Goal: Check status: Check status

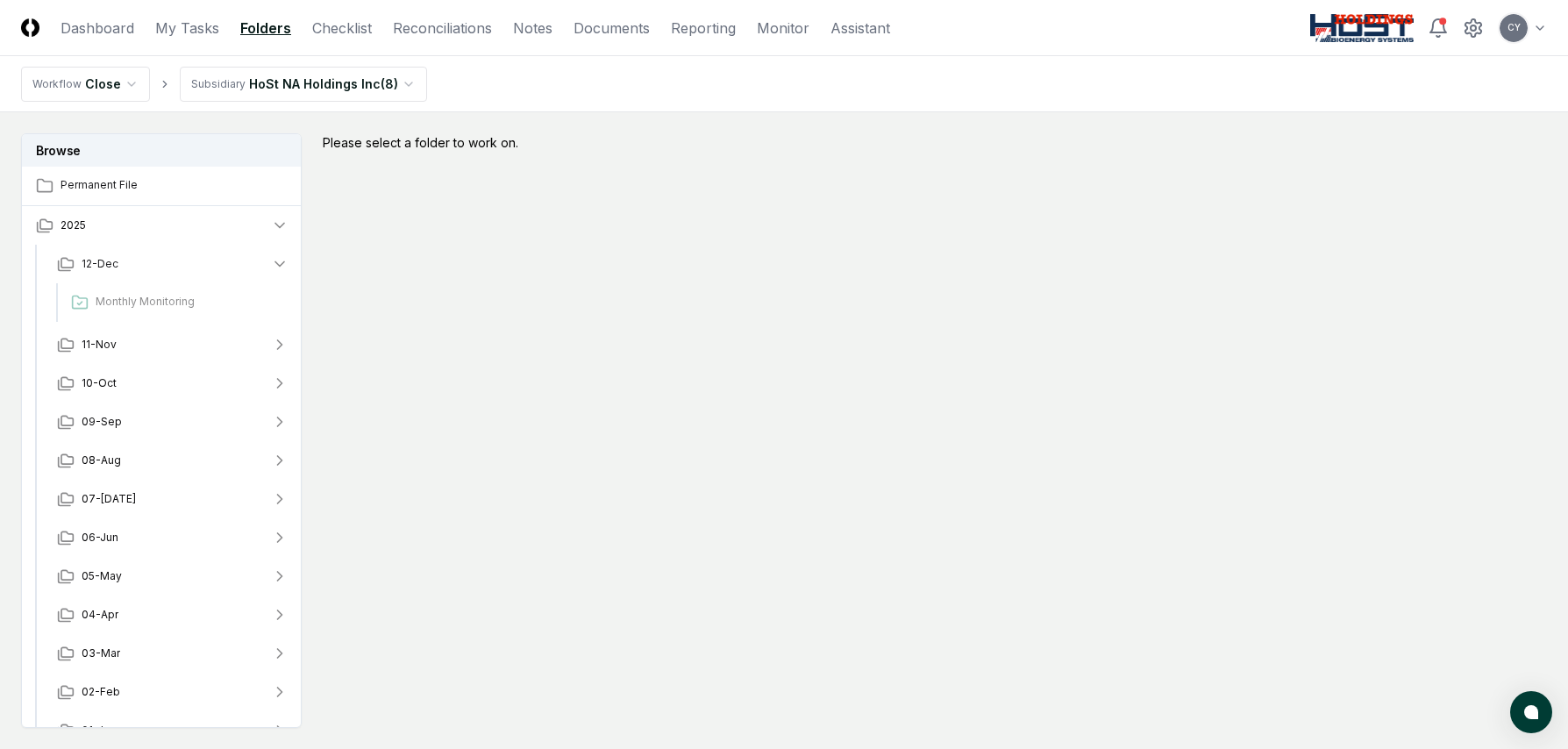
click at [384, 84] on html "CloseCore Dashboard My Tasks Folders Checklist Reconciliations Notes Documents …" at bounding box center [784, 427] width 1568 height 855
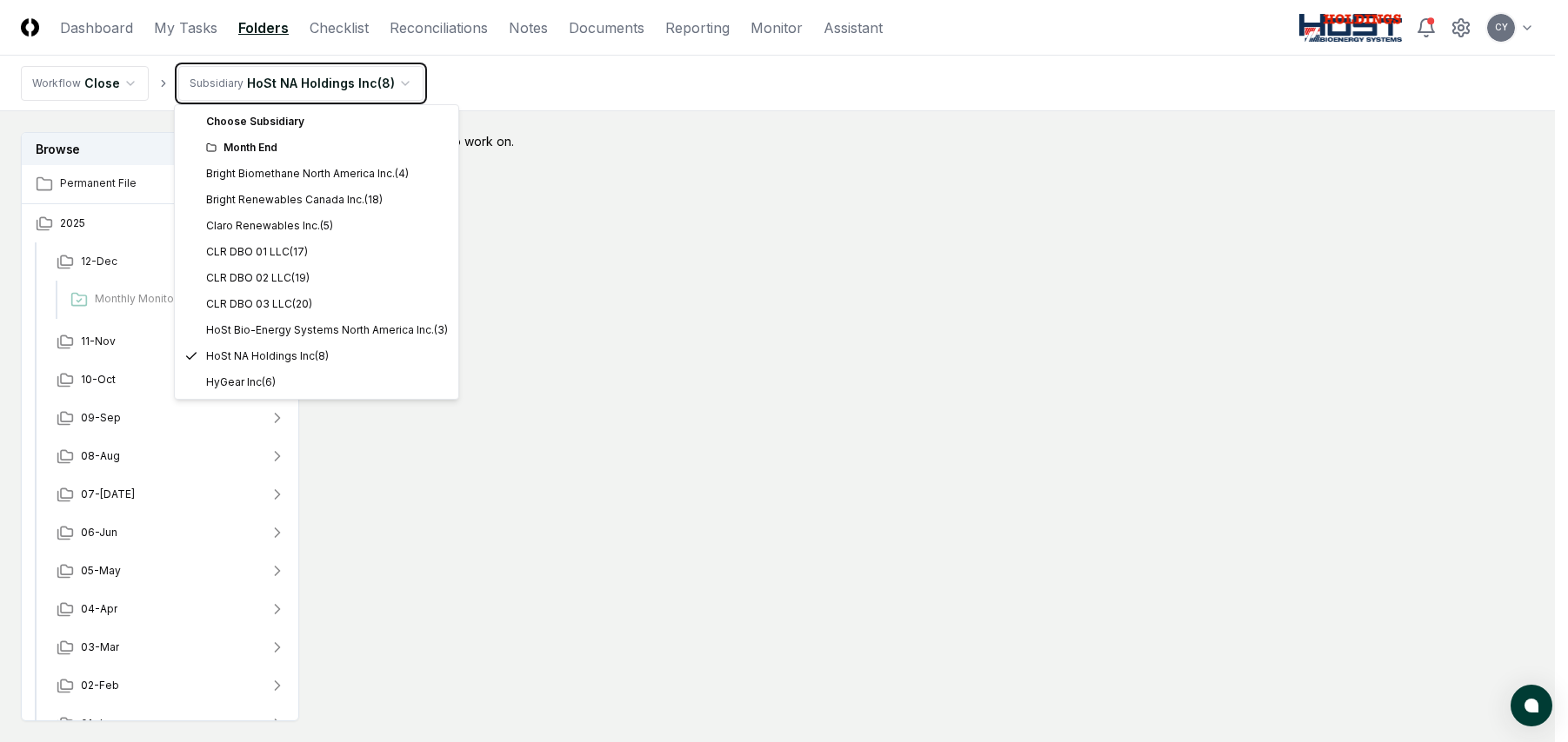
click at [581, 203] on html "CloseCore Dashboard My Tasks Folders Checklist Reconciliations Notes Documents …" at bounding box center [784, 423] width 1568 height 847
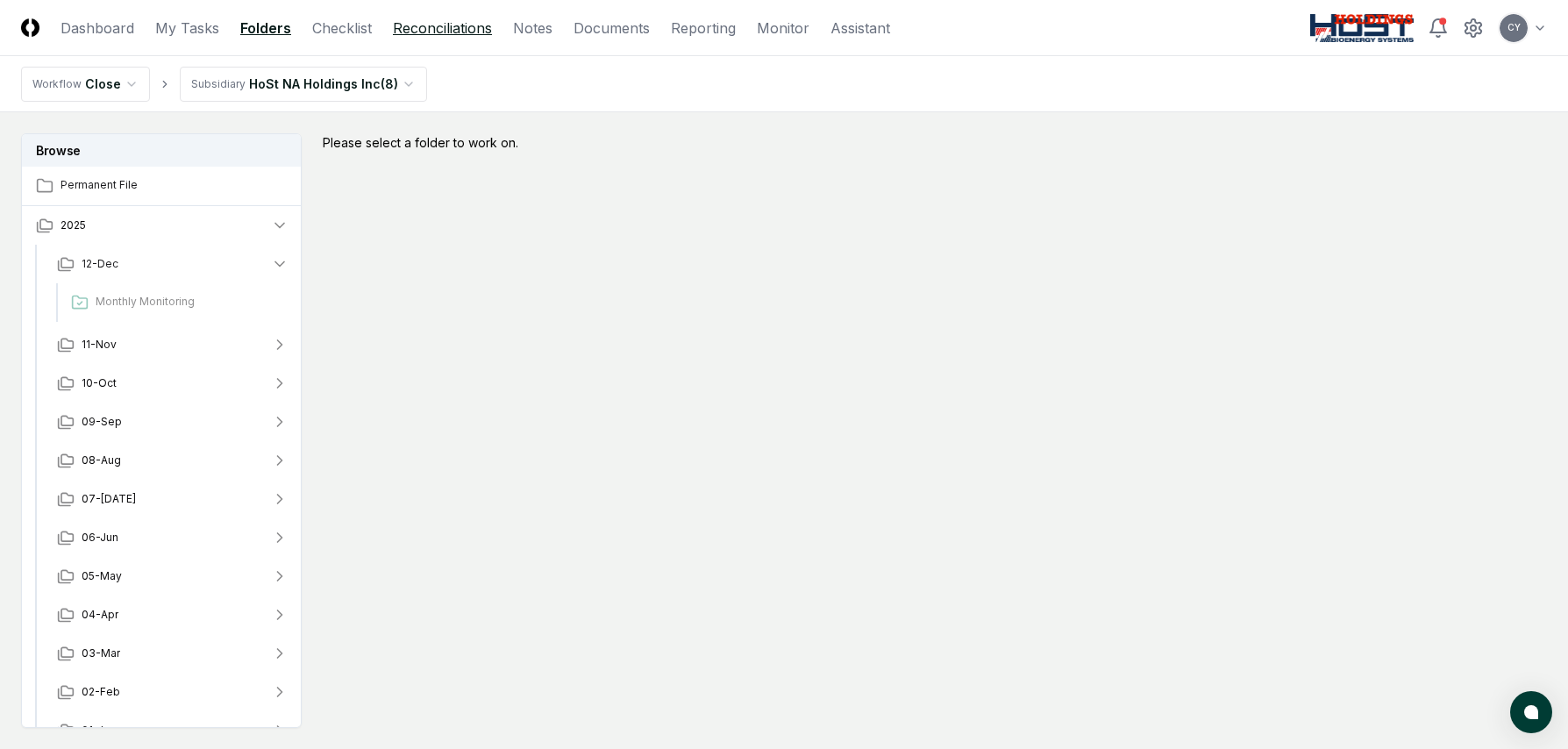
click at [469, 33] on link "Reconciliations" at bounding box center [442, 28] width 99 height 21
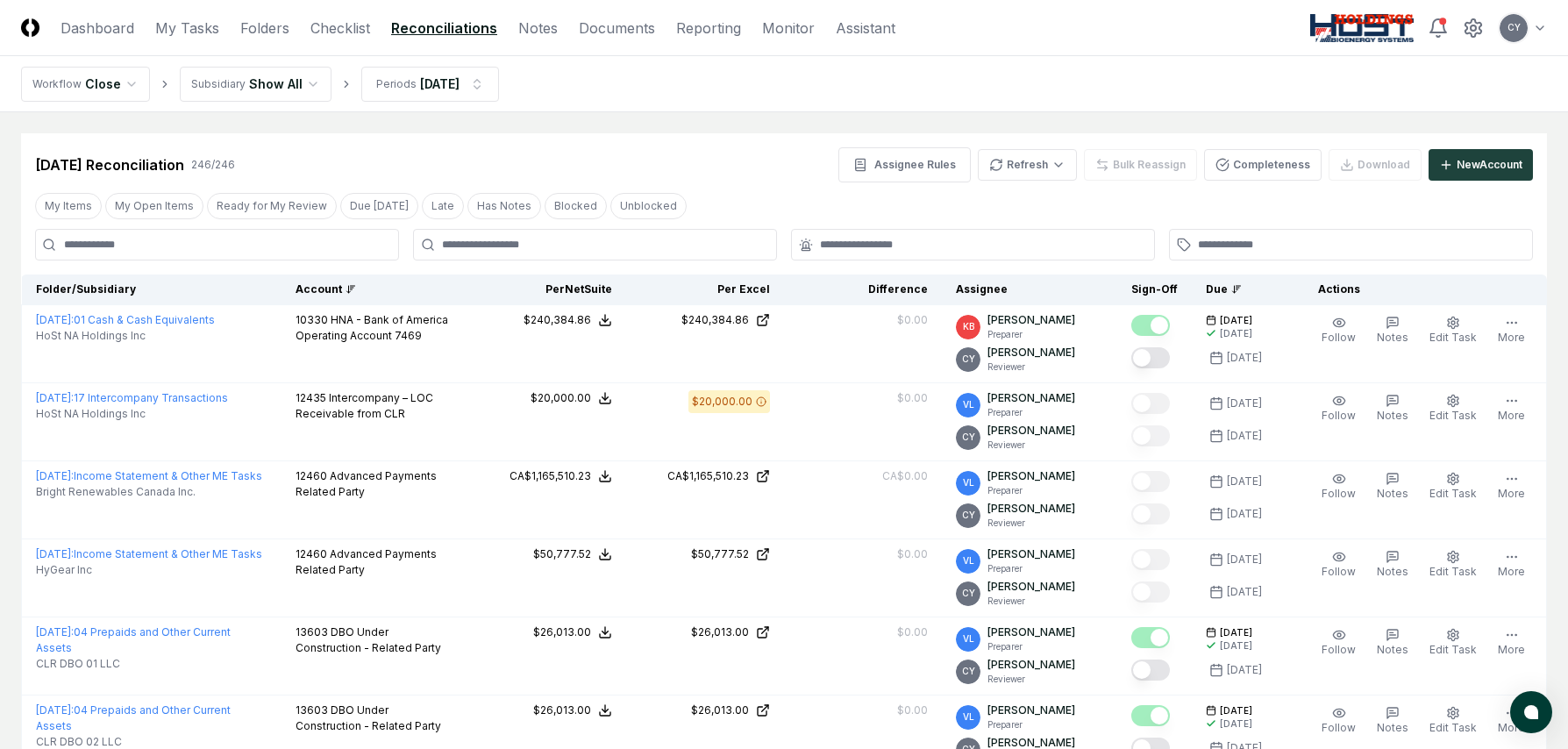
click at [335, 286] on div "Account" at bounding box center [374, 289] width 158 height 16
